Goal: Task Accomplishment & Management: Manage account settings

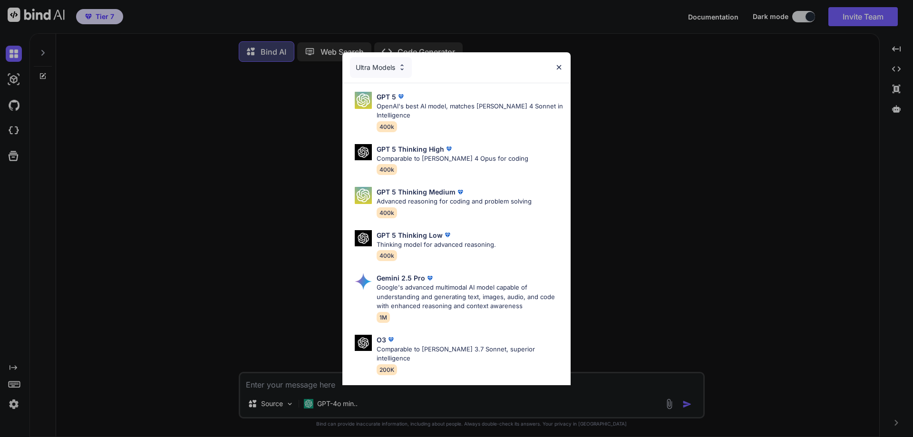
click at [379, 65] on div "Ultra Models" at bounding box center [381, 67] width 62 height 21
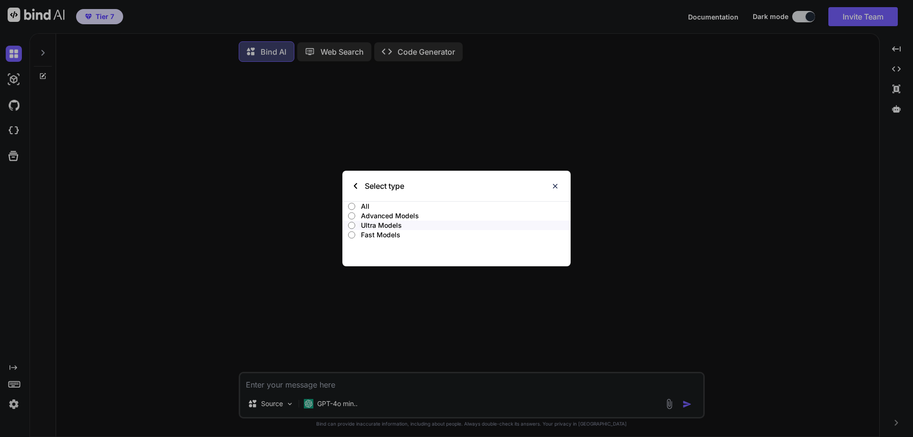
click at [356, 187] on img at bounding box center [355, 186] width 3 height 6
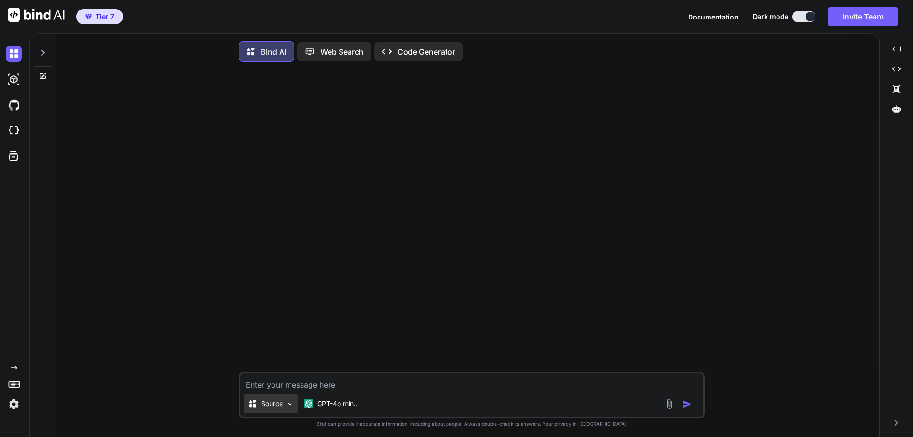
click at [275, 408] on p "Source" at bounding box center [272, 404] width 22 height 10
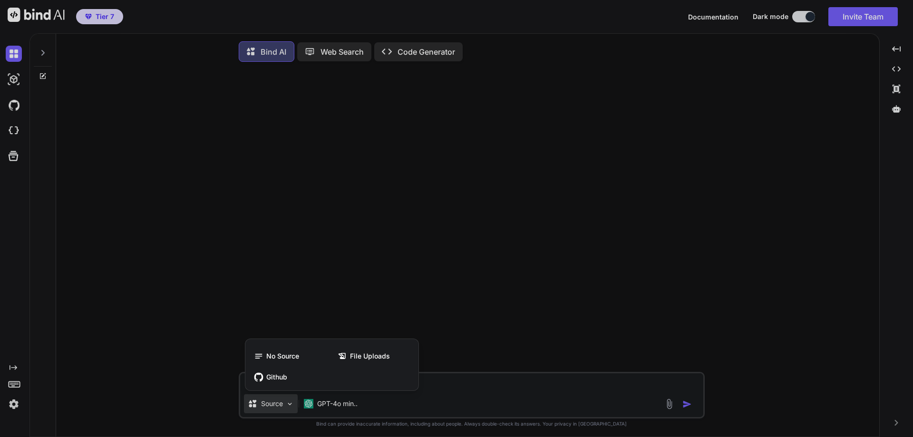
click at [276, 405] on div at bounding box center [456, 218] width 913 height 437
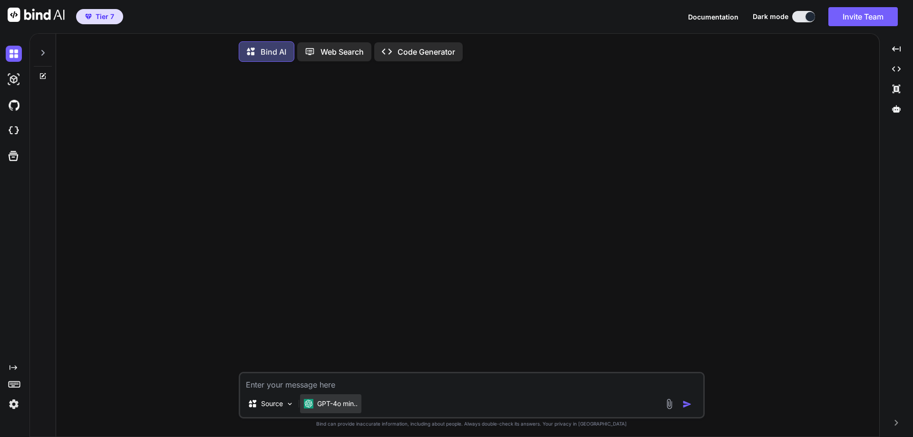
click at [350, 408] on p "GPT-4o min.." at bounding box center [337, 404] width 40 height 10
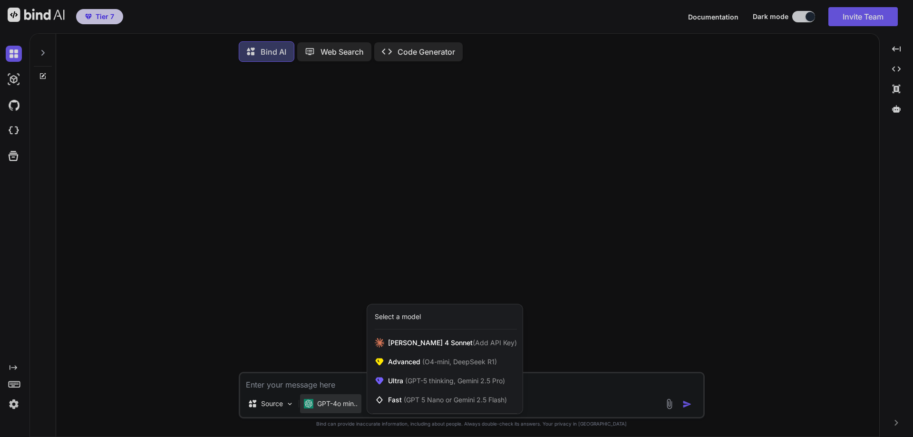
click at [756, 200] on div at bounding box center [456, 218] width 913 height 437
type textarea "x"
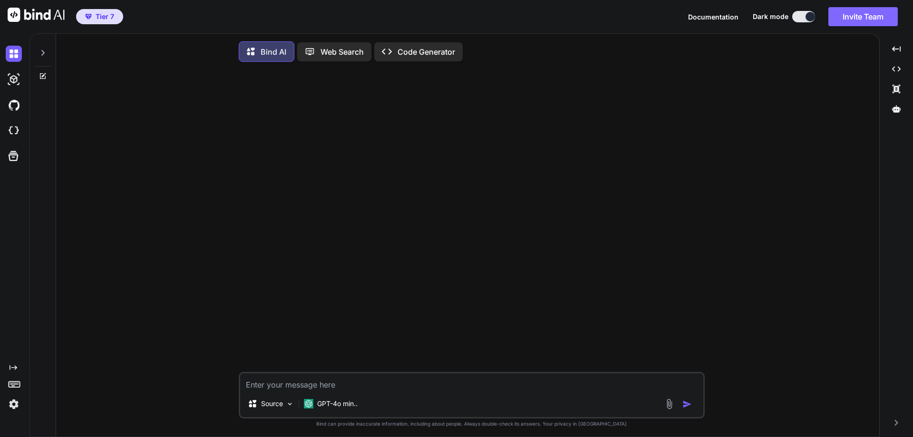
click at [855, 13] on button "Invite Team" at bounding box center [862, 16] width 69 height 19
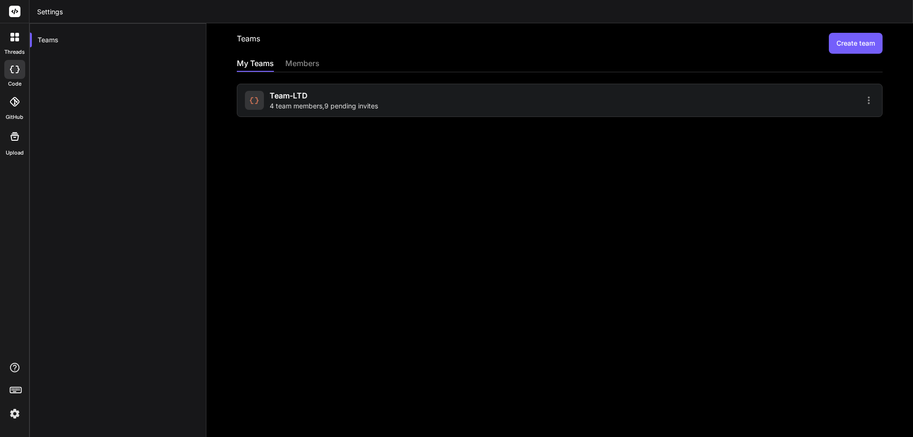
click at [345, 110] on span "4 team members , 9 pending invites" at bounding box center [324, 106] width 108 height 10
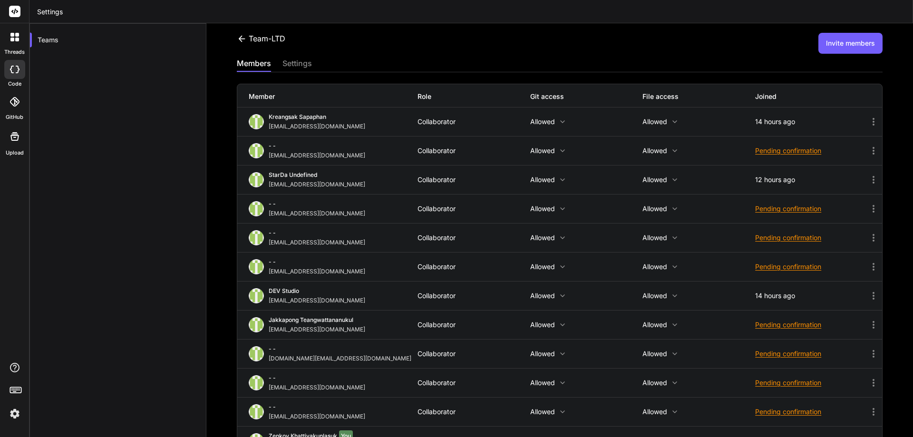
click at [839, 48] on button "Invite members" at bounding box center [850, 43] width 64 height 21
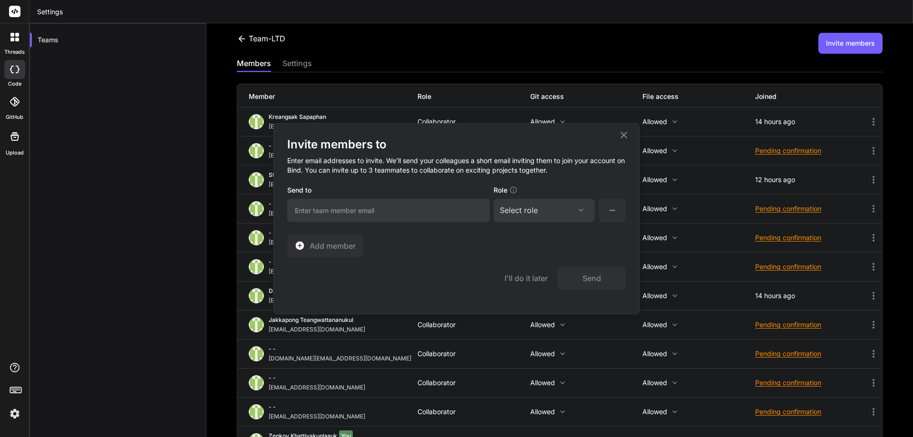
click at [344, 218] on input "email" at bounding box center [388, 210] width 202 height 23
paste input "bind.ai.ltd0@gmail.com"
type input "bind.ai.ltd0@gmail.com"
click at [536, 202] on div "Select role Assign Role Admin Collaborator Member" at bounding box center [543, 210] width 101 height 23
click at [535, 207] on div "Select role" at bounding box center [519, 209] width 38 height 11
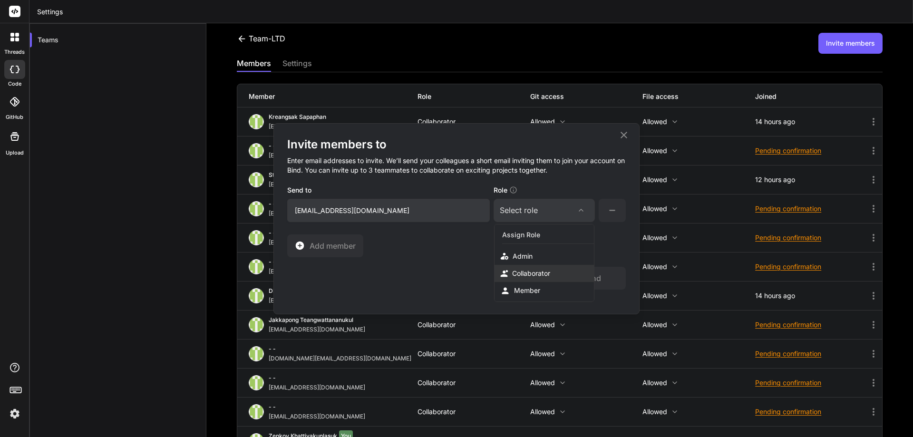
click at [532, 273] on div "Collaborator" at bounding box center [531, 274] width 38 height 10
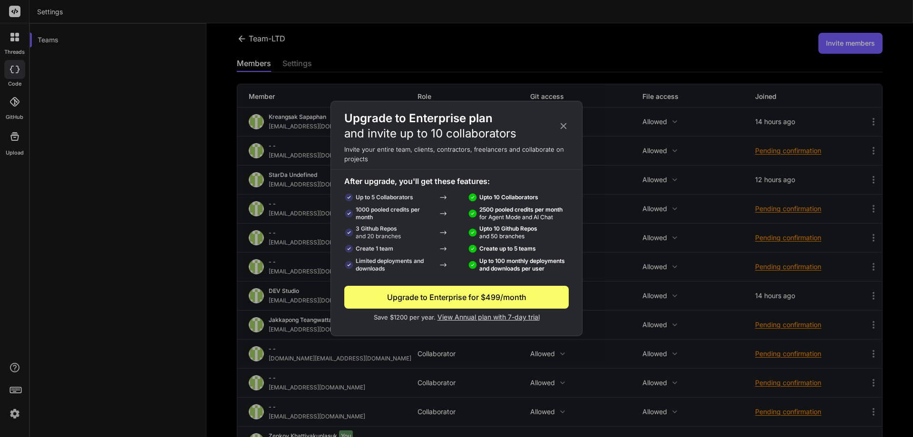
click at [563, 125] on icon at bounding box center [563, 126] width 10 height 10
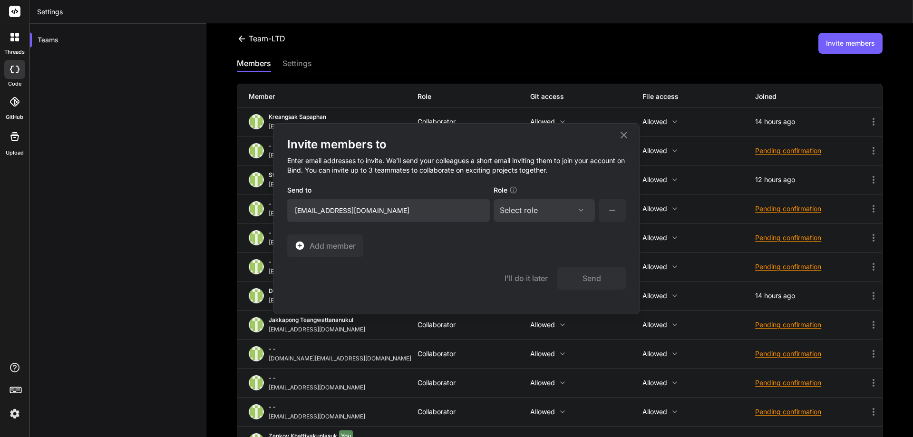
click at [533, 213] on div "Select role" at bounding box center [519, 209] width 38 height 11
click at [539, 275] on div "Collaborator" at bounding box center [531, 274] width 38 height 10
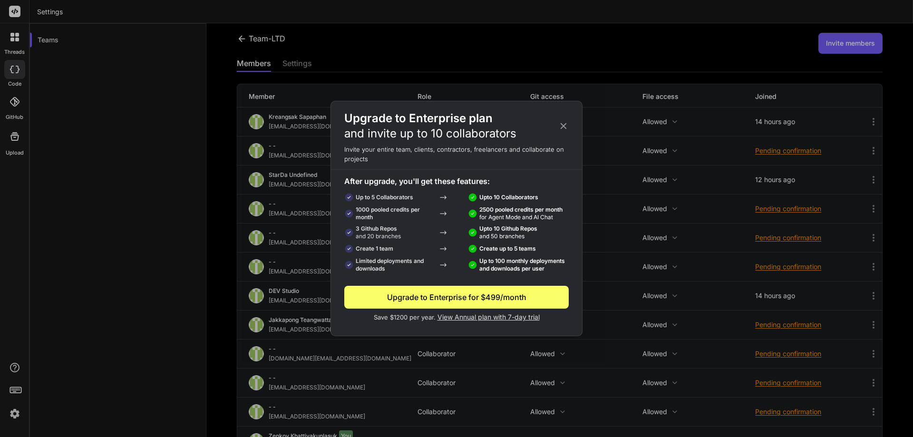
click at [561, 125] on icon at bounding box center [563, 126] width 6 height 6
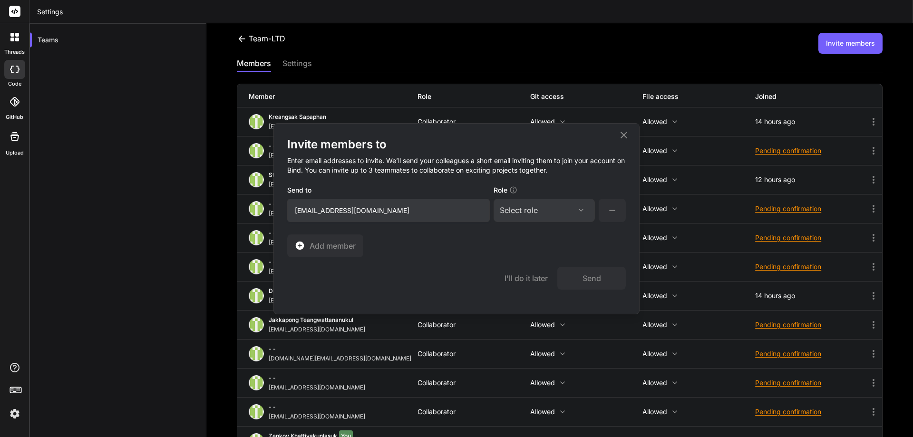
click at [626, 131] on icon at bounding box center [623, 134] width 11 height 11
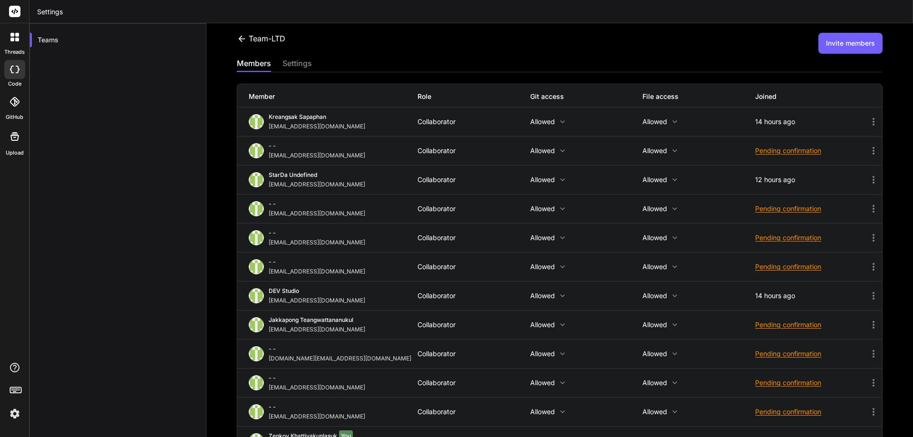
click at [789, 150] on div "Pending confirmation" at bounding box center [811, 151] width 113 height 10
click at [786, 174] on span "Resend invite" at bounding box center [802, 175] width 42 height 10
click at [867, 266] on div at bounding box center [456, 218] width 913 height 437
click at [872, 266] on icon at bounding box center [873, 267] width 2 height 8
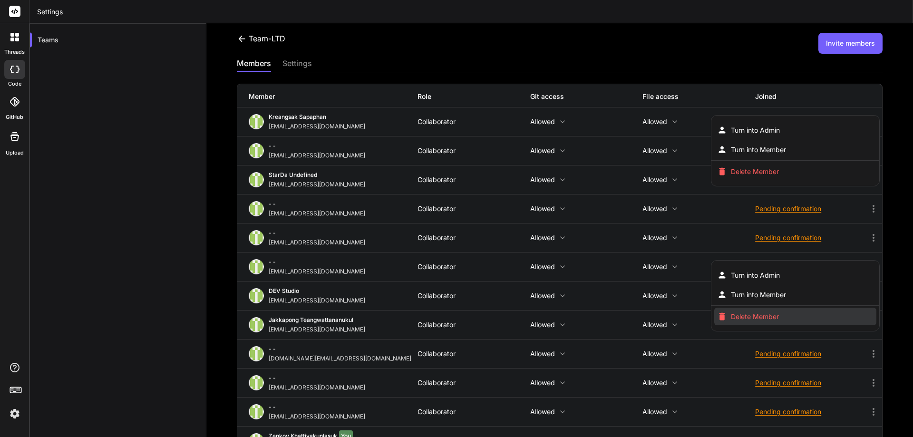
click at [738, 316] on span "Delete Member" at bounding box center [755, 317] width 48 height 10
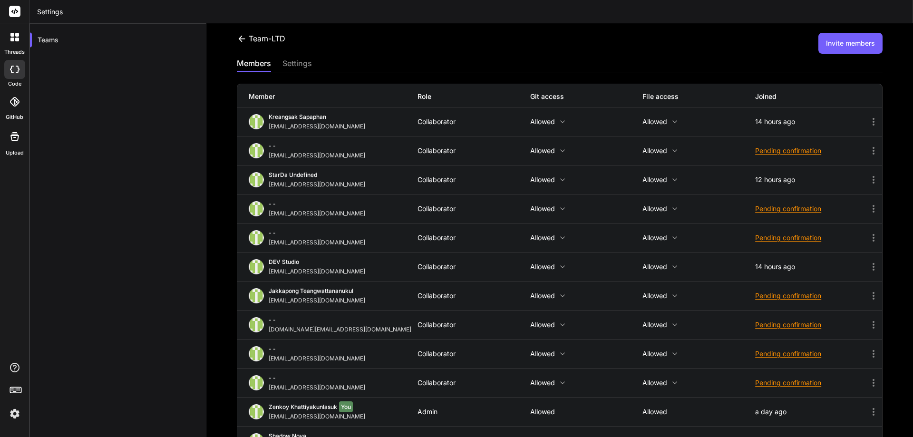
click at [872, 238] on icon at bounding box center [873, 238] width 2 height 8
click at [715, 218] on div at bounding box center [456, 218] width 913 height 437
click at [778, 209] on div "Pending confirmation" at bounding box center [811, 209] width 113 height 10
click at [781, 231] on span "Resend invite" at bounding box center [802, 233] width 42 height 10
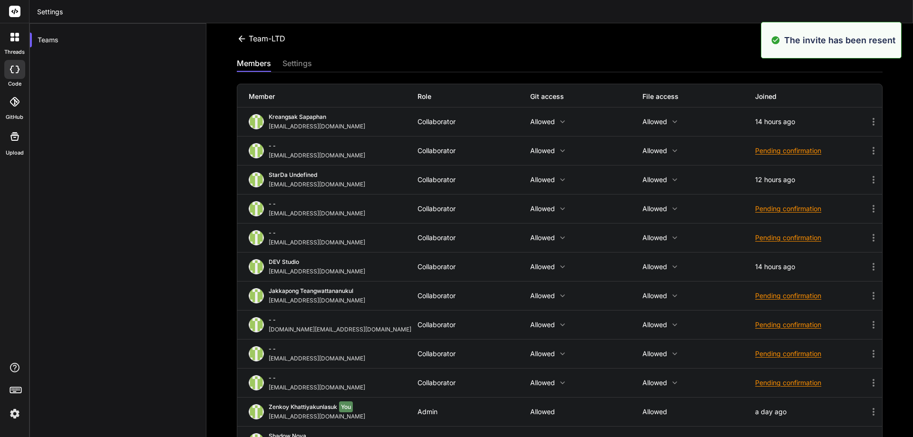
click at [768, 238] on div "Pending confirmation" at bounding box center [811, 238] width 113 height 10
click at [781, 260] on span "Resend invite" at bounding box center [802, 262] width 42 height 10
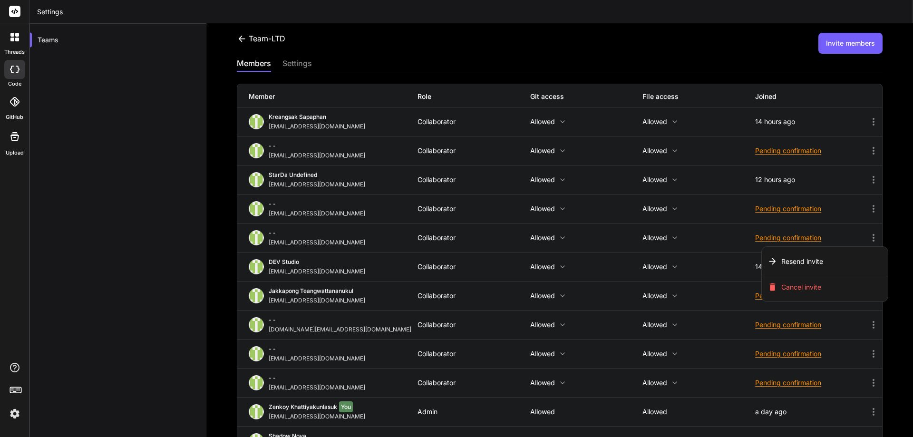
click at [698, 291] on div at bounding box center [456, 218] width 913 height 437
click at [783, 297] on div "Pending confirmation" at bounding box center [811, 296] width 113 height 10
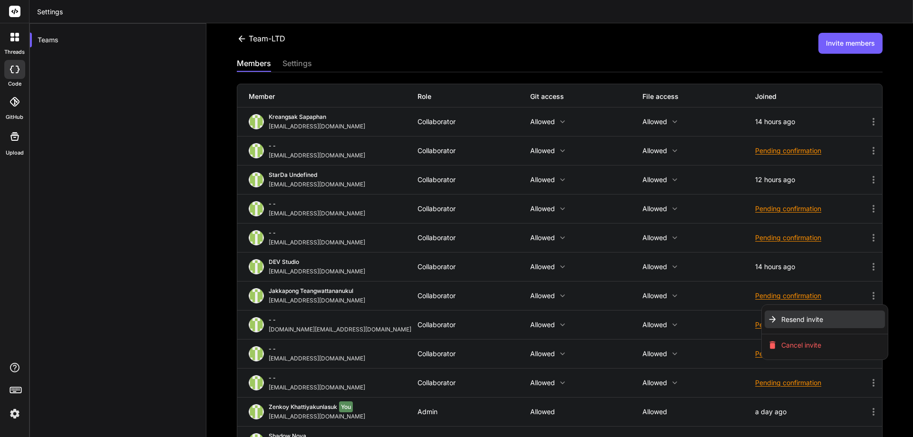
click at [781, 318] on span "Resend invite" at bounding box center [802, 320] width 42 height 10
click at [700, 323] on div at bounding box center [456, 218] width 913 height 437
click at [786, 325] on div "Pending confirmation" at bounding box center [811, 325] width 113 height 10
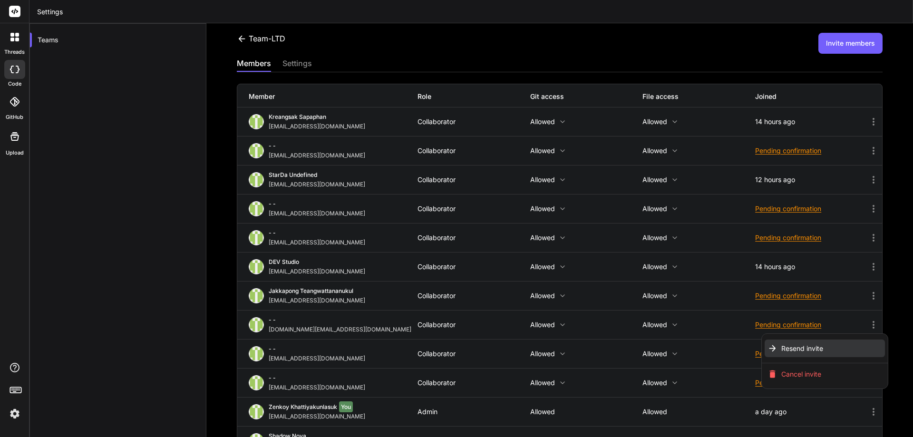
click at [781, 347] on span "Resend invite" at bounding box center [802, 349] width 42 height 10
click at [701, 351] on div at bounding box center [456, 218] width 913 height 437
click at [762, 357] on div "Pending confirmation" at bounding box center [811, 354] width 113 height 10
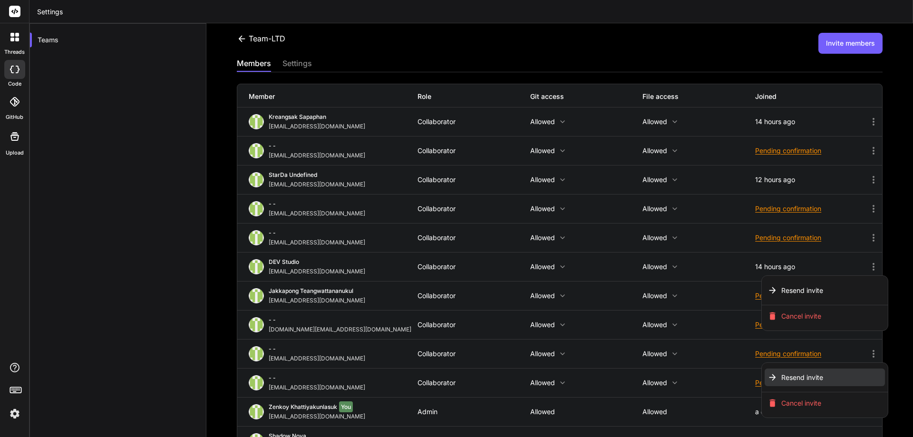
click at [781, 376] on span "Resend invite" at bounding box center [802, 378] width 42 height 10
click at [706, 349] on div at bounding box center [456, 218] width 913 height 437
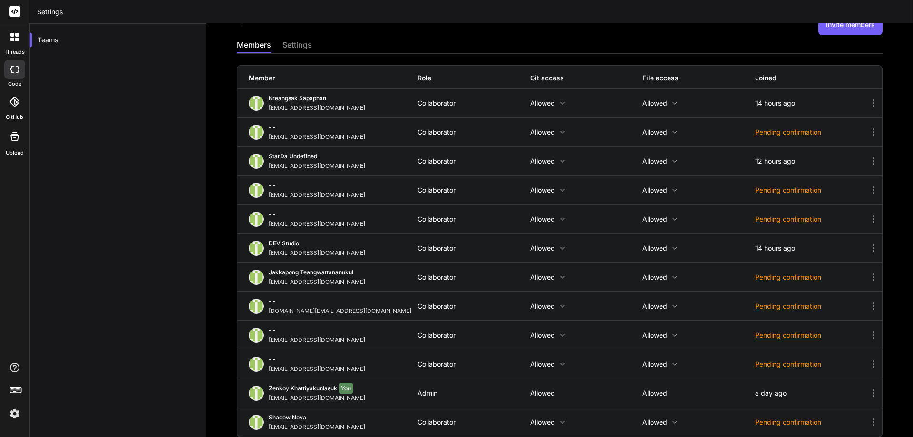
scroll to position [29, 0]
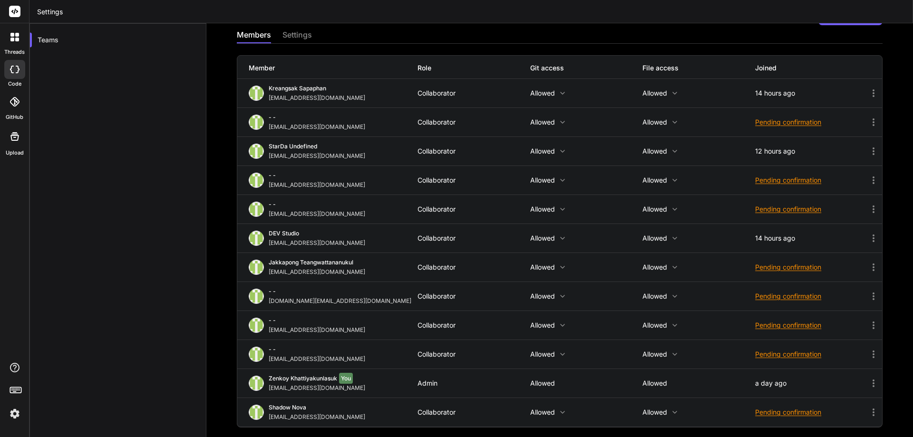
click at [797, 355] on div "Pending confirmation" at bounding box center [811, 354] width 113 height 10
click at [789, 373] on span "Resend invite" at bounding box center [802, 378] width 42 height 10
click at [707, 390] on div at bounding box center [456, 218] width 913 height 437
click at [867, 410] on icon at bounding box center [872, 411] width 11 height 11
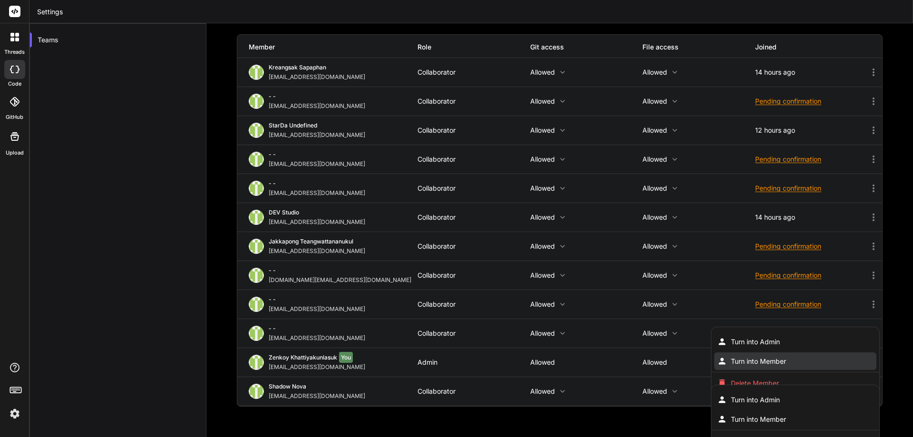
scroll to position [68, 0]
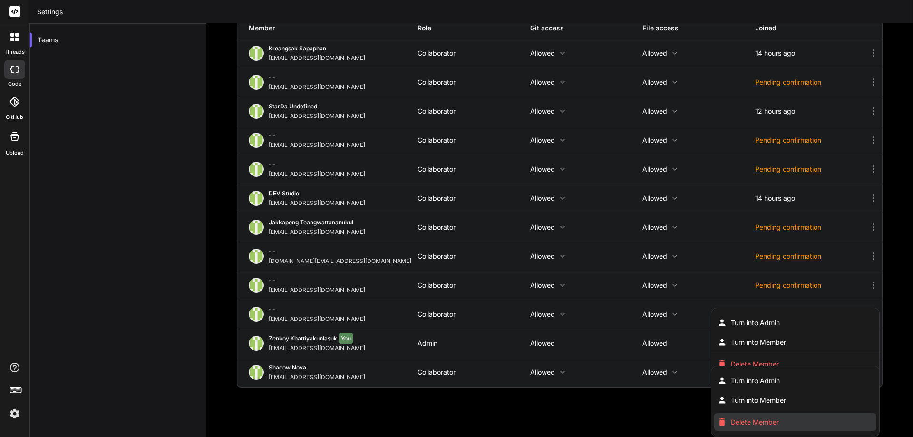
click at [742, 423] on span "Delete Member" at bounding box center [755, 422] width 48 height 10
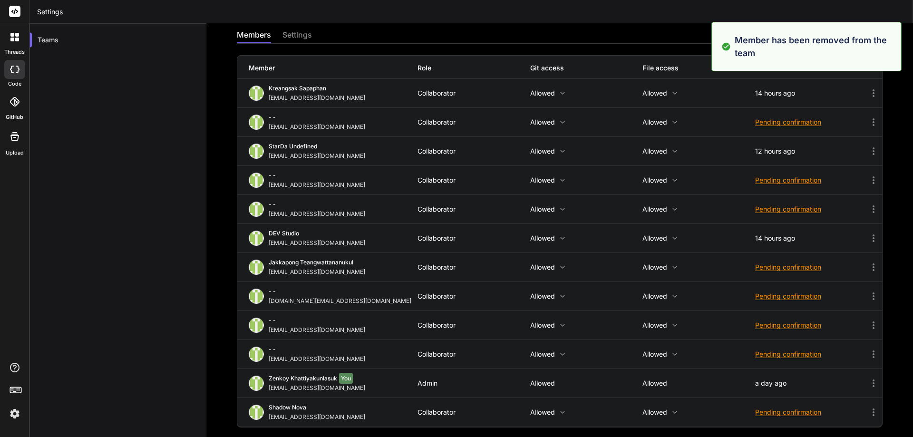
scroll to position [29, 0]
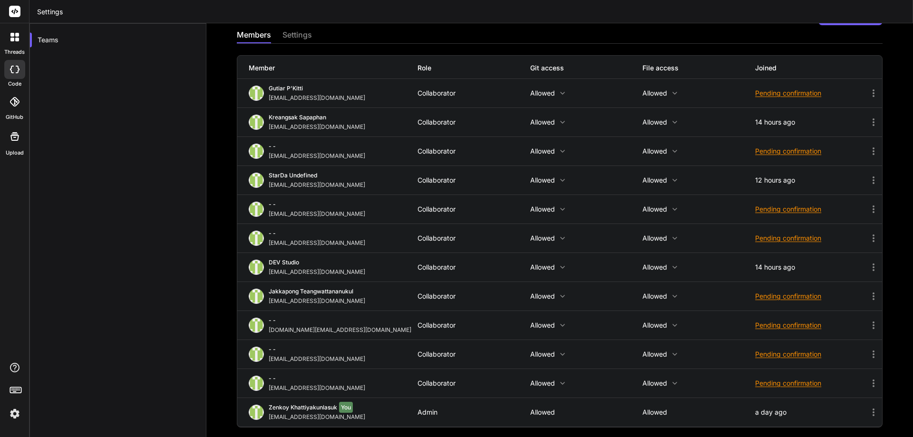
click at [780, 382] on div "Pending confirmation" at bounding box center [811, 383] width 113 height 10
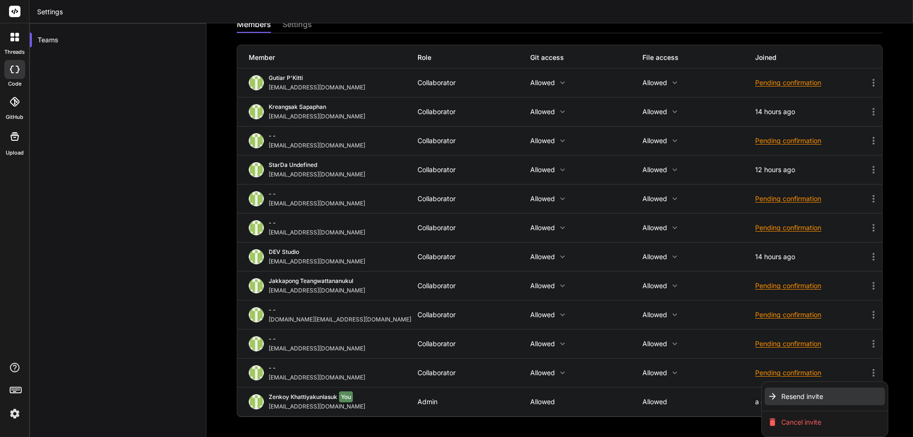
click at [781, 394] on span "Resend invite" at bounding box center [802, 397] width 42 height 10
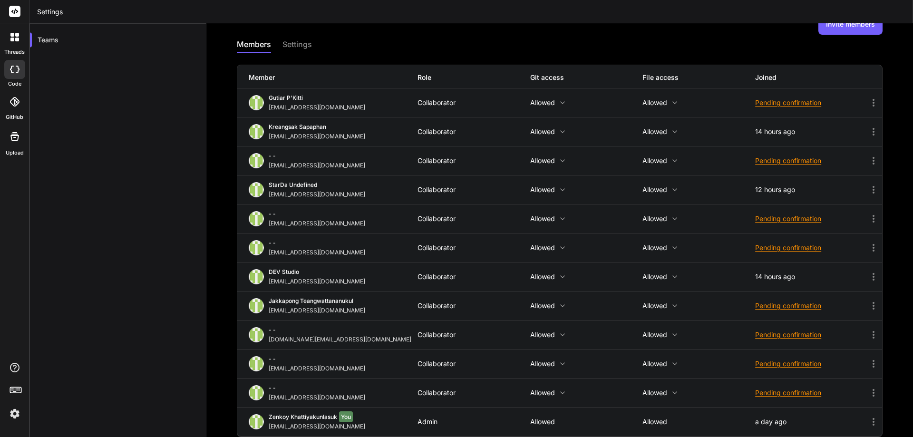
scroll to position [29, 0]
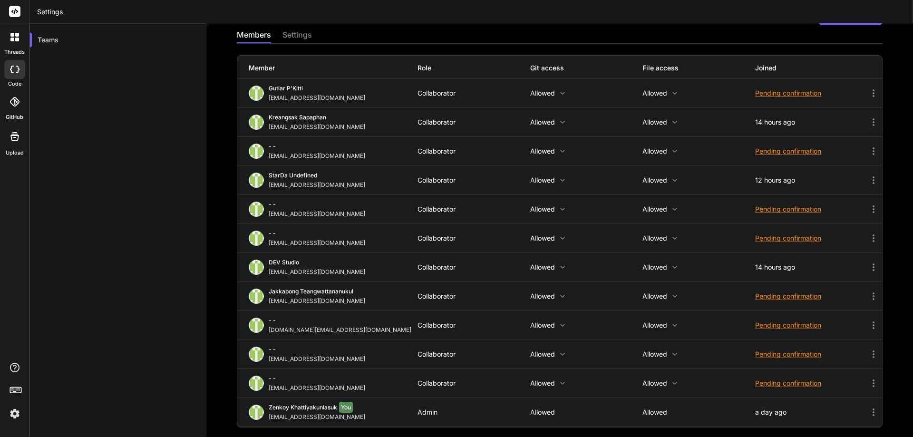
click at [217, 205] on div "Team-LTD Invite members members settings Member Role Git access File access Joi…" at bounding box center [559, 230] width 706 height 414
click at [220, 167] on div "Team-LTD Invite members members settings Member Role Git access File access Joi…" at bounding box center [559, 230] width 706 height 414
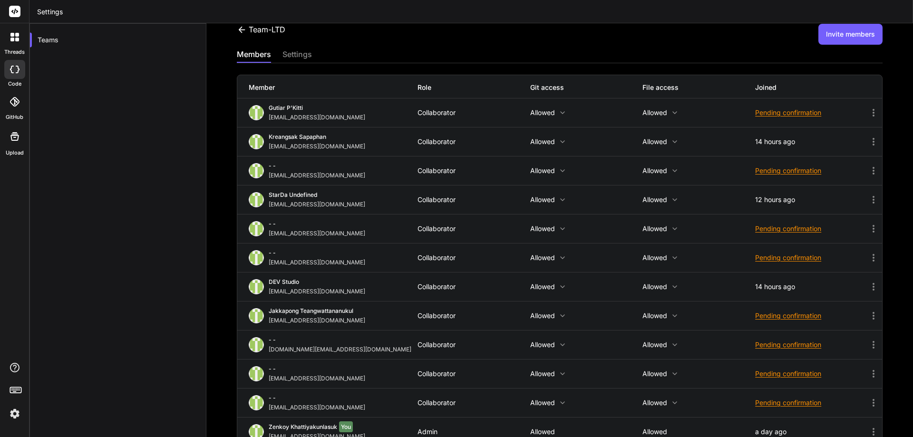
scroll to position [0, 0]
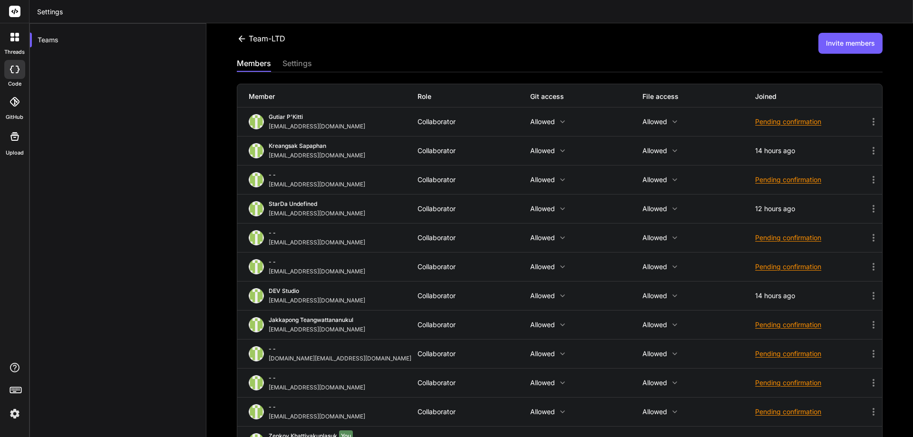
click at [299, 62] on div "settings" at bounding box center [296, 64] width 29 height 13
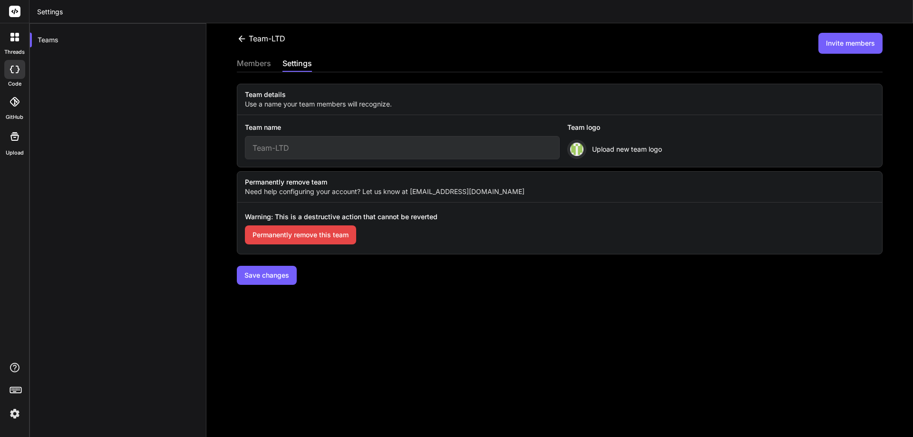
click at [242, 37] on icon at bounding box center [242, 39] width 10 height 10
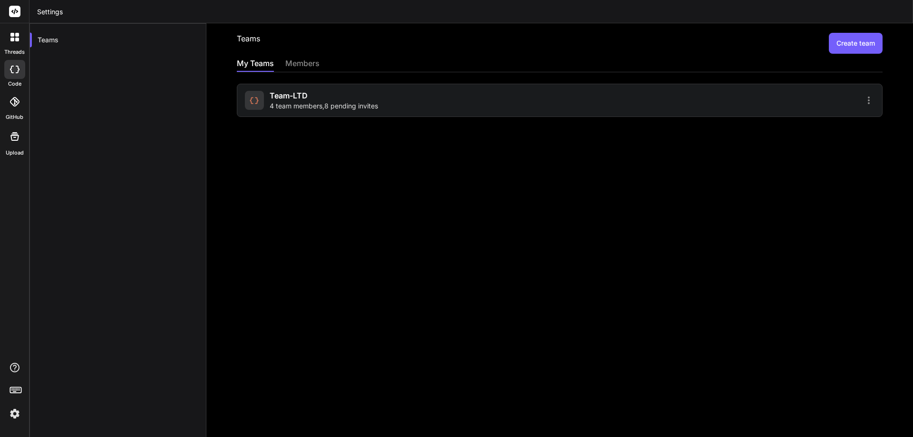
click at [829, 47] on button "Create team" at bounding box center [856, 43] width 54 height 21
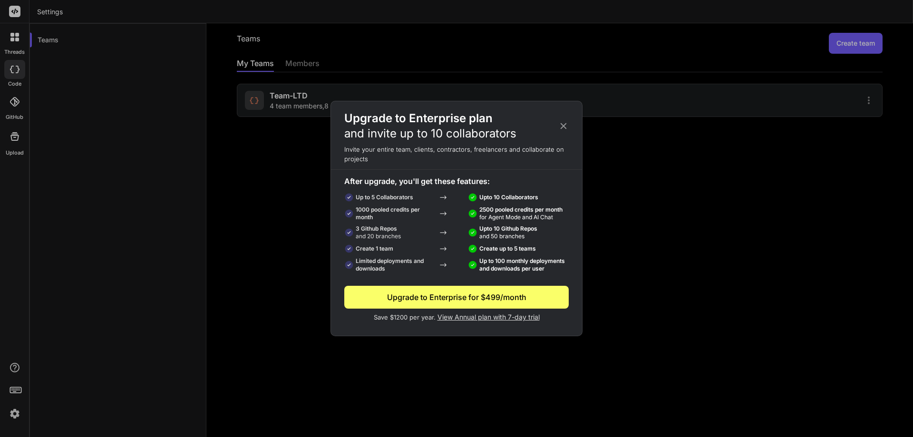
click at [566, 125] on icon at bounding box center [563, 126] width 10 height 10
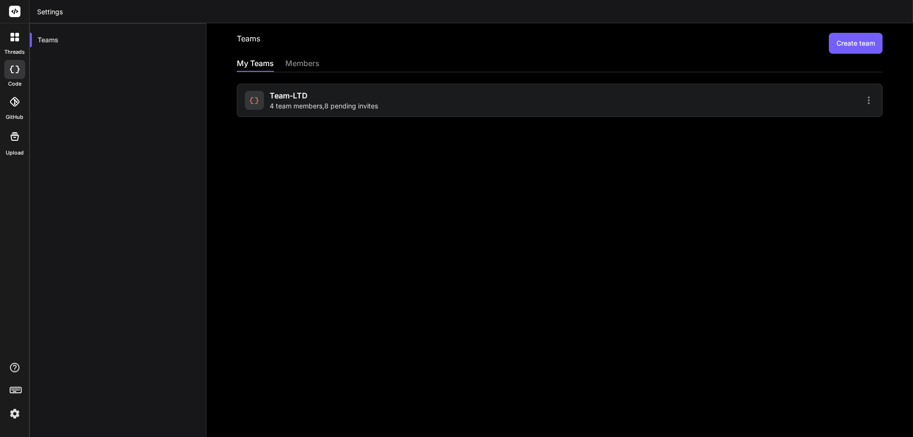
click at [309, 61] on div "members" at bounding box center [302, 64] width 34 height 13
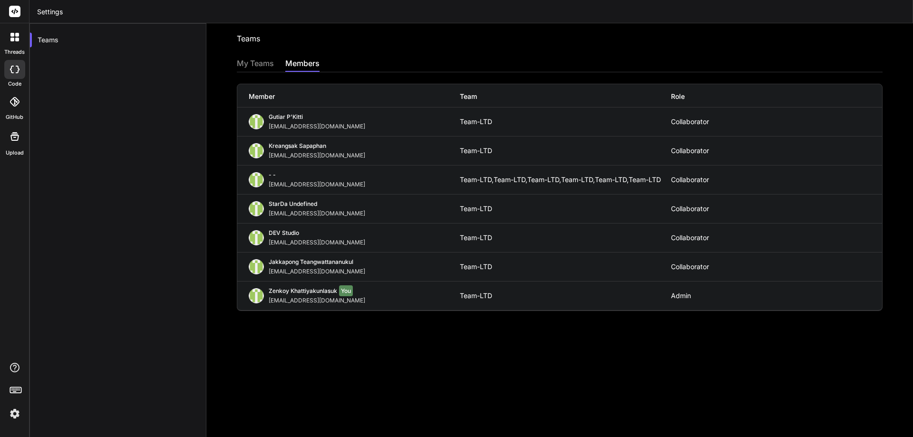
click at [254, 57] on div "Teams Invite into a team My Teams members Member Team Role Gutiar P'Kitti babys…" at bounding box center [559, 230] width 706 height 414
click at [254, 61] on div "My Teams" at bounding box center [255, 64] width 37 height 13
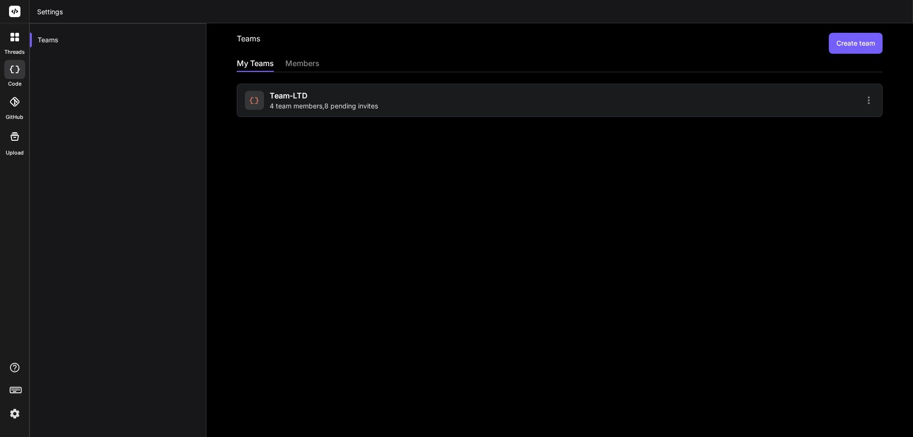
click at [324, 72] on div "Team-LTD 4 team members , 8 pending invites" at bounding box center [560, 94] width 646 height 45
click at [312, 66] on div "members" at bounding box center [302, 64] width 34 height 13
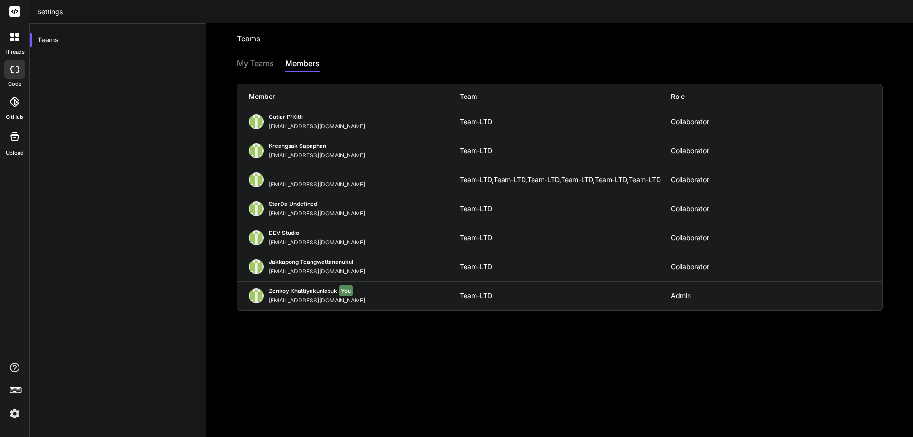
click at [288, 129] on div "[EMAIL_ADDRESS][DOMAIN_NAME]" at bounding box center [319, 127] width 100 height 8
click at [318, 181] on div "[EMAIL_ADDRESS][DOMAIN_NAME]" at bounding box center [319, 185] width 100 height 8
click at [19, 45] on div at bounding box center [15, 37] width 20 height 20
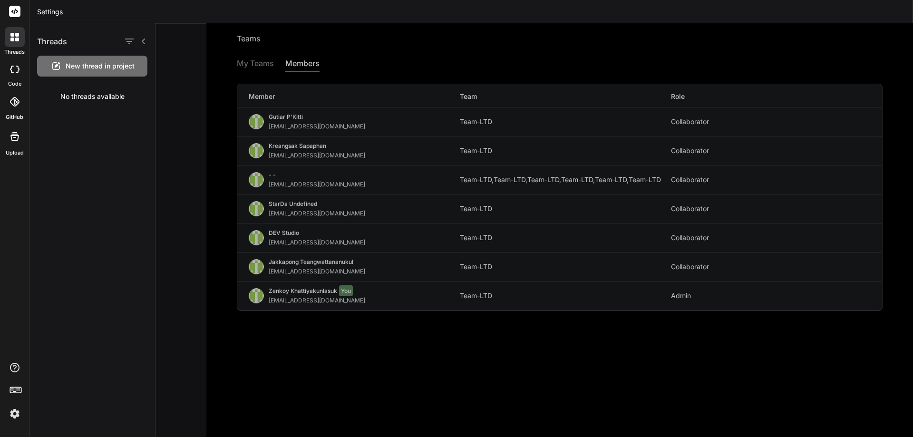
click at [212, 202] on div at bounding box center [533, 230] width 757 height 414
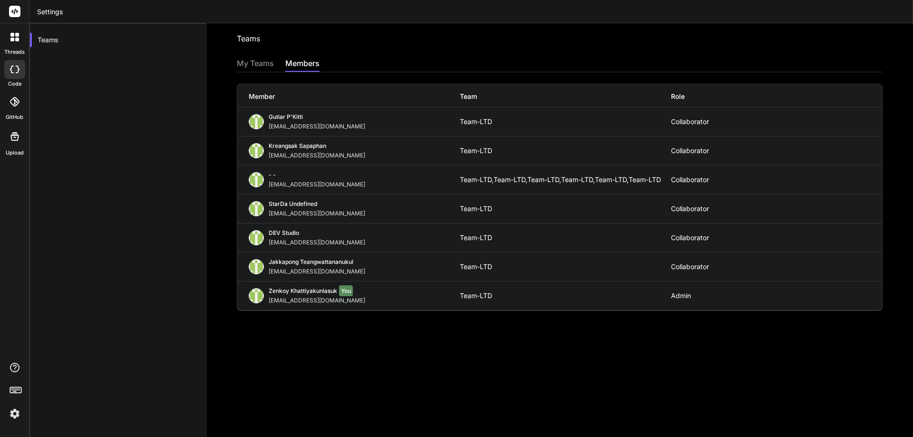
click at [299, 174] on div "- -" at bounding box center [319, 176] width 100 height 10
click at [574, 173] on div "- - [EMAIL_ADDRESS][DOMAIN_NAME] Team-LTD, Team-LTD, Team-LTD, Team-LTD, Team-L…" at bounding box center [559, 179] width 645 height 29
click at [571, 181] on div "Team-LTD," at bounding box center [578, 180] width 34 height 8
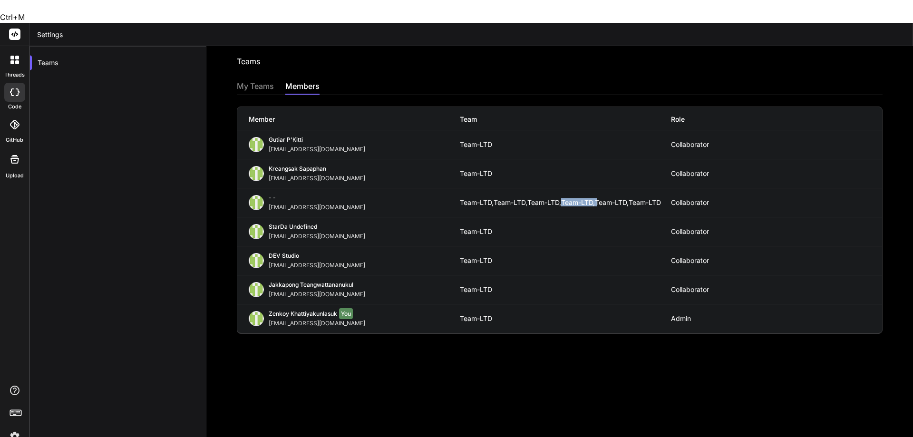
click at [571, 199] on div "Team-LTD," at bounding box center [578, 203] width 34 height 8
click at [677, 188] on div "- - [EMAIL_ADDRESS][DOMAIN_NAME] Team-LTD, Team-LTD, Team-LTD, Team-LTD, Team-L…" at bounding box center [559, 202] width 645 height 29
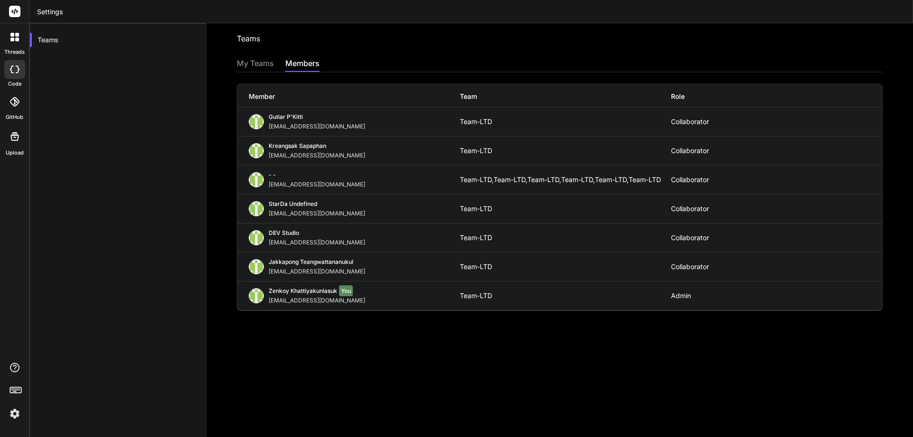
click at [686, 181] on div "Collaborator" at bounding box center [776, 180] width 211 height 8
click at [253, 172] on div "- - Weerawat.kak@gmail.com" at bounding box center [354, 179] width 211 height 17
click at [255, 176] on img at bounding box center [256, 179] width 15 height 15
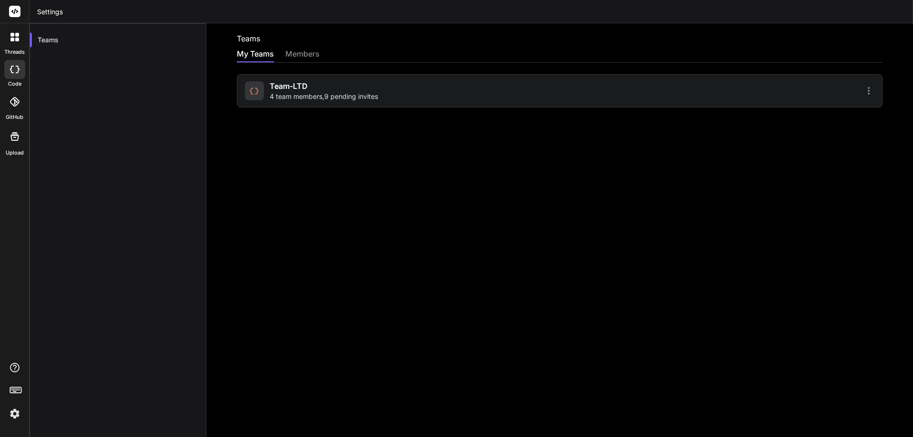
click at [299, 56] on div "members" at bounding box center [302, 54] width 34 height 13
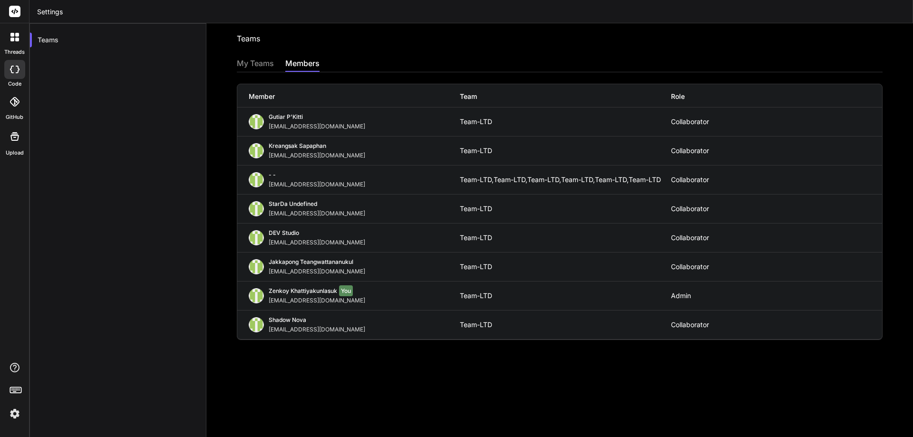
click at [293, 177] on div "- -" at bounding box center [319, 176] width 100 height 10
click at [232, 185] on div "Teams Invite into a team My Teams members Member Team Role Gutiar P'Kitti [EMAI…" at bounding box center [559, 230] width 706 height 414
click at [686, 182] on div "Collaborator" at bounding box center [776, 180] width 211 height 8
click at [272, 182] on div "[EMAIL_ADDRESS][DOMAIN_NAME]" at bounding box center [319, 185] width 100 height 8
click at [238, 181] on div "- - [EMAIL_ADDRESS][DOMAIN_NAME] Team-LTD, Team-LTD, Team-LTD, Team-LTD, Team-L…" at bounding box center [559, 179] width 645 height 29
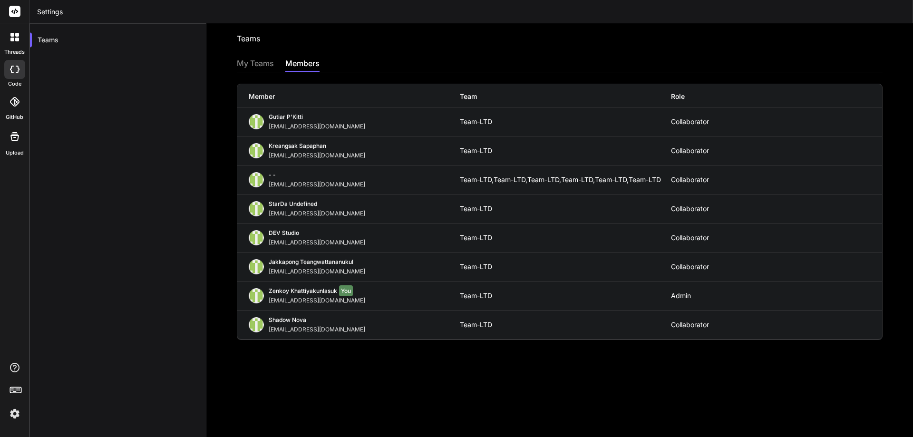
click at [254, 179] on img at bounding box center [256, 179] width 15 height 15
click at [258, 54] on div "Teams Invite into a team My Teams members Member Team Role Gutiar P'Kitti [EMAI…" at bounding box center [559, 230] width 706 height 414
click at [257, 64] on div "My Teams" at bounding box center [255, 64] width 37 height 13
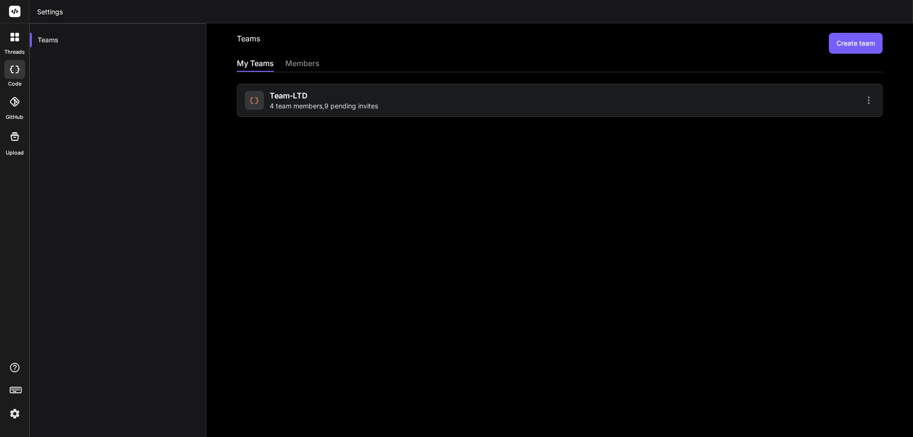
click at [289, 104] on span "4 team members , 9 pending invites" at bounding box center [324, 106] width 108 height 10
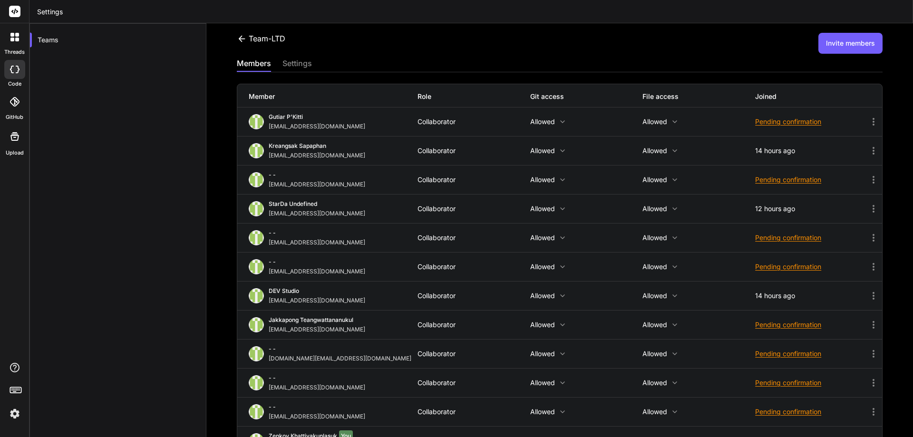
click at [872, 296] on icon at bounding box center [873, 296] width 2 height 8
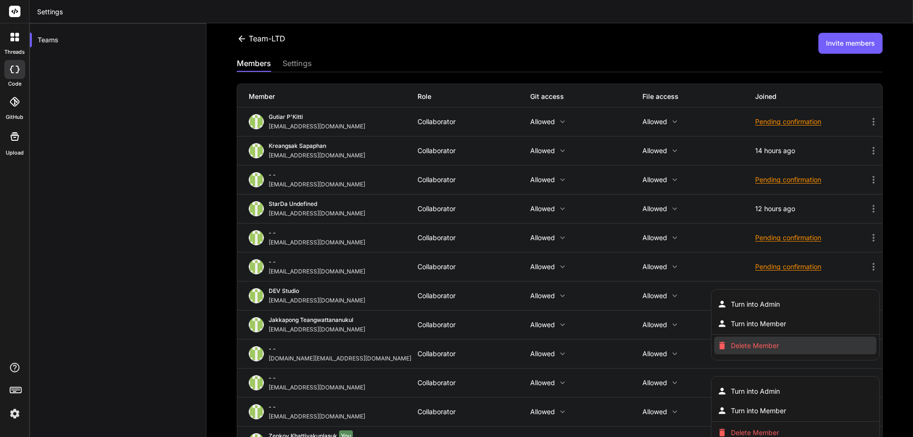
click at [733, 349] on span "Delete Member" at bounding box center [755, 346] width 48 height 10
